Goal: Check status

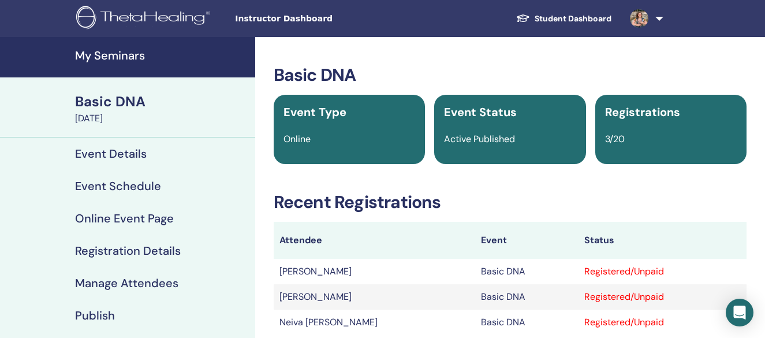
scroll to position [289, 0]
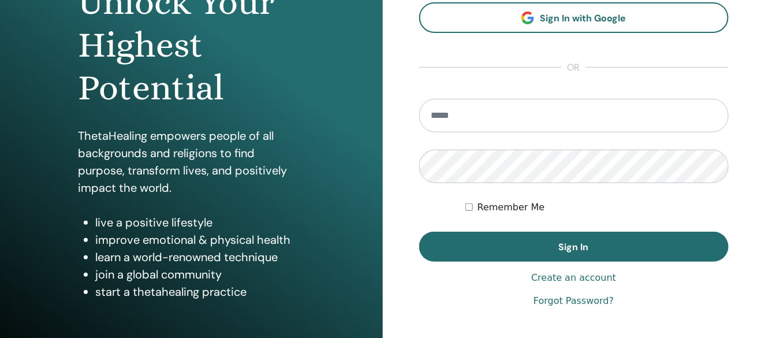
scroll to position [216, 0]
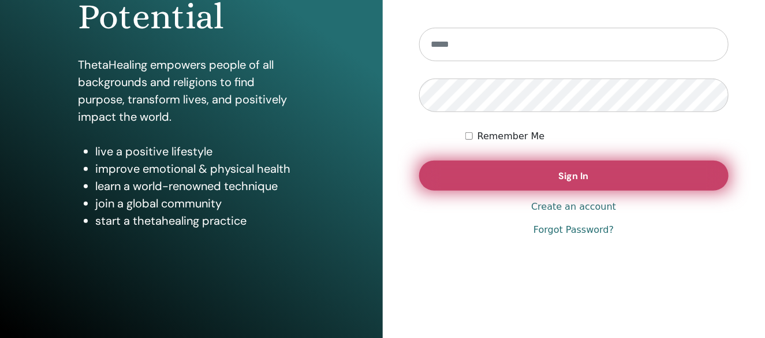
type input "**********"
click at [541, 164] on button "Sign In" at bounding box center [574, 176] width 310 height 30
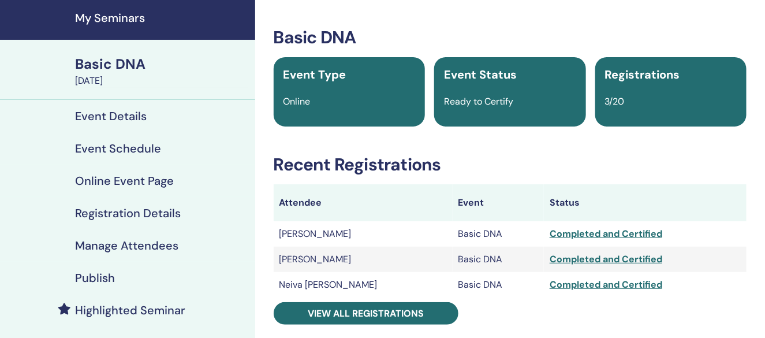
scroll to position [58, 0]
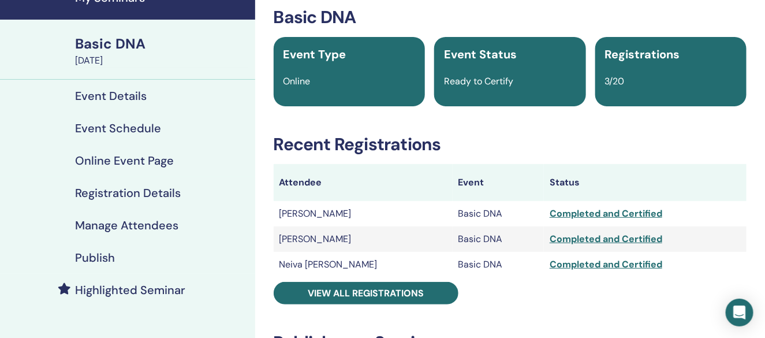
click at [588, 214] on div "Completed and Certified" at bounding box center [645, 214] width 191 height 14
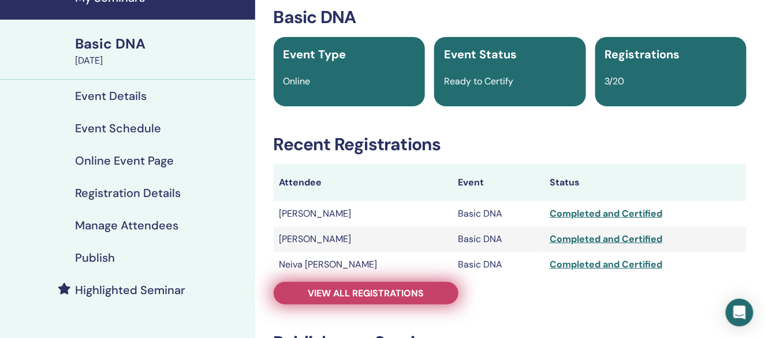
click at [343, 295] on span "View all registrations" at bounding box center [366, 293] width 116 height 12
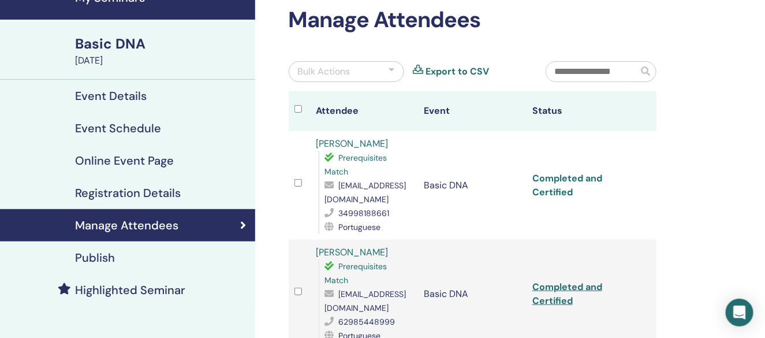
click at [553, 192] on link "Completed and Certified" at bounding box center [568, 185] width 70 height 26
